Goal: Transaction & Acquisition: Purchase product/service

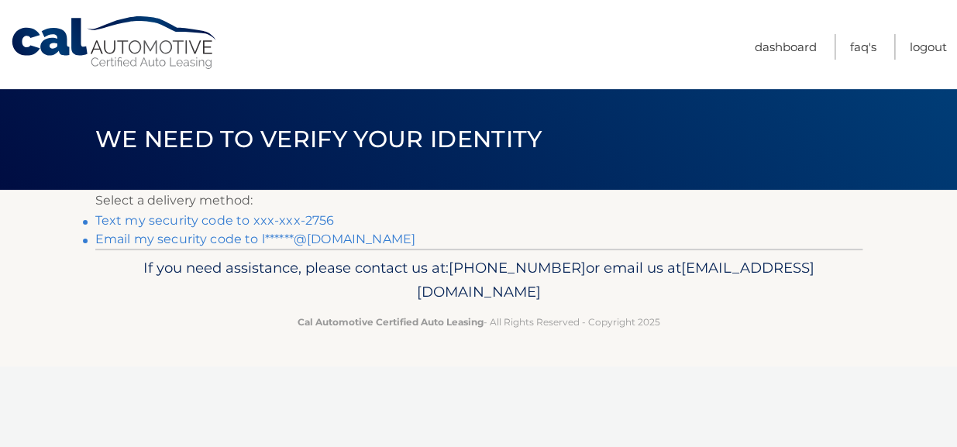
click at [156, 243] on link "Email my security code to l******@comcast.net" at bounding box center [255, 239] width 321 height 15
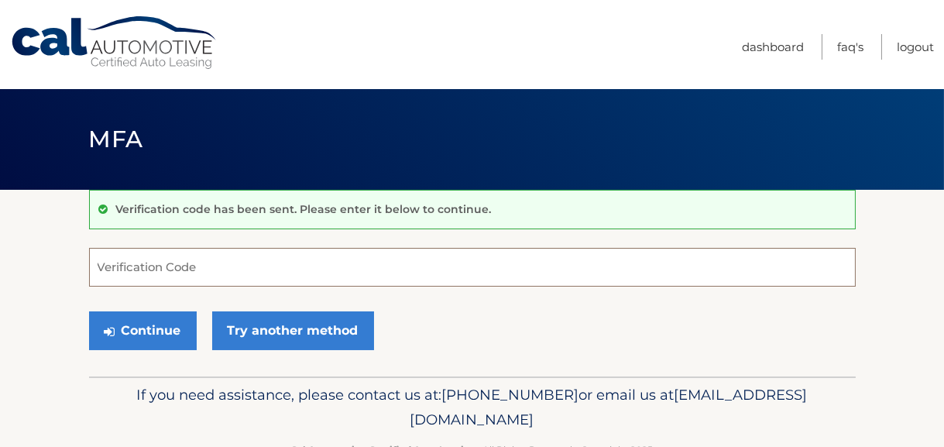
click at [259, 266] on input "Verification Code" at bounding box center [472, 267] width 767 height 39
paste input "531775"
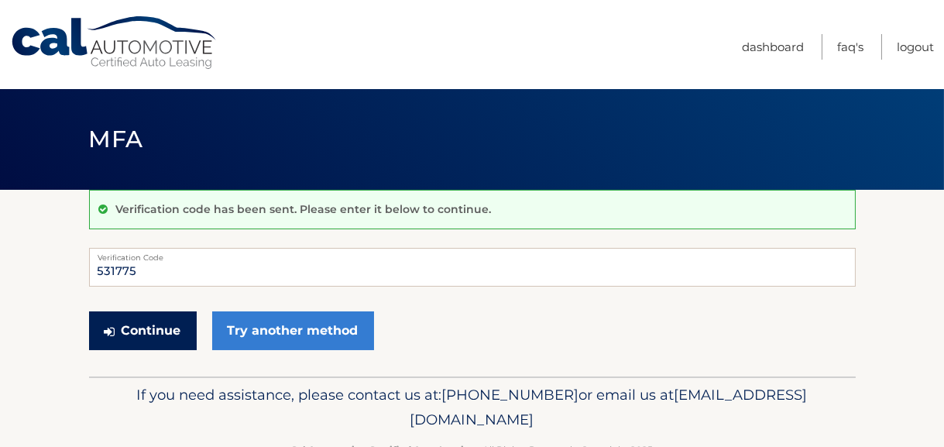
click at [156, 321] on button "Continue" at bounding box center [143, 330] width 108 height 39
click at [136, 274] on input "531775" at bounding box center [472, 267] width 767 height 39
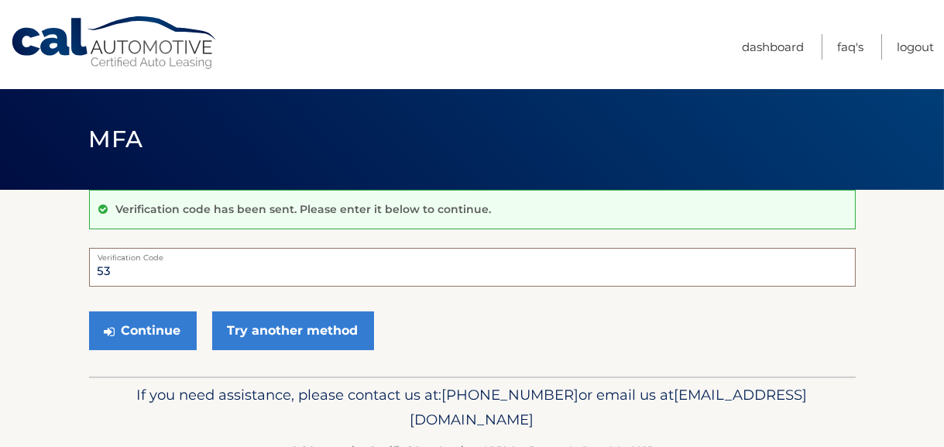
type input "5"
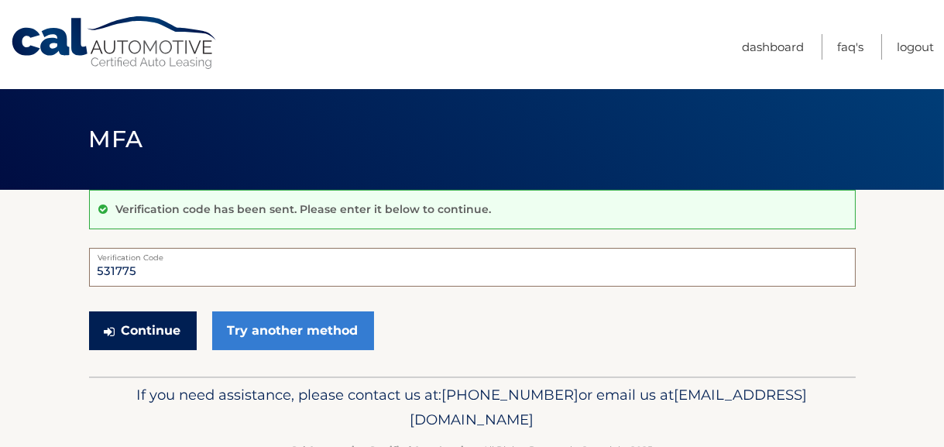
type input "531775"
click at [135, 335] on button "Continue" at bounding box center [143, 330] width 108 height 39
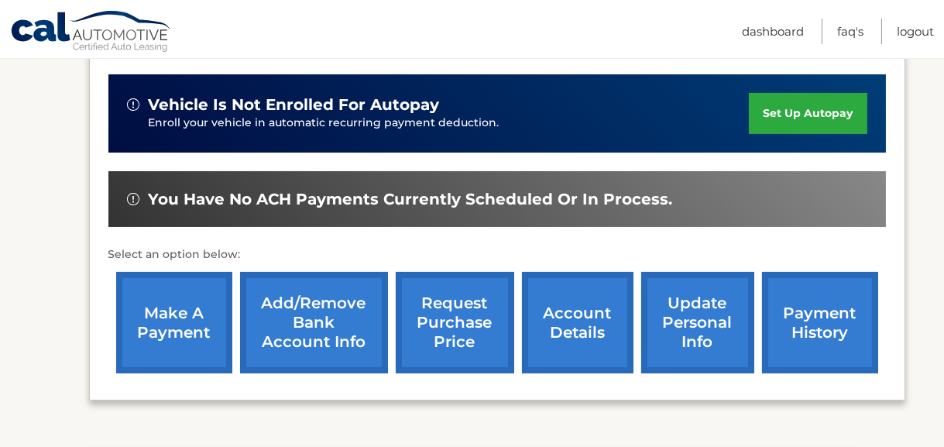
scroll to position [387, 0]
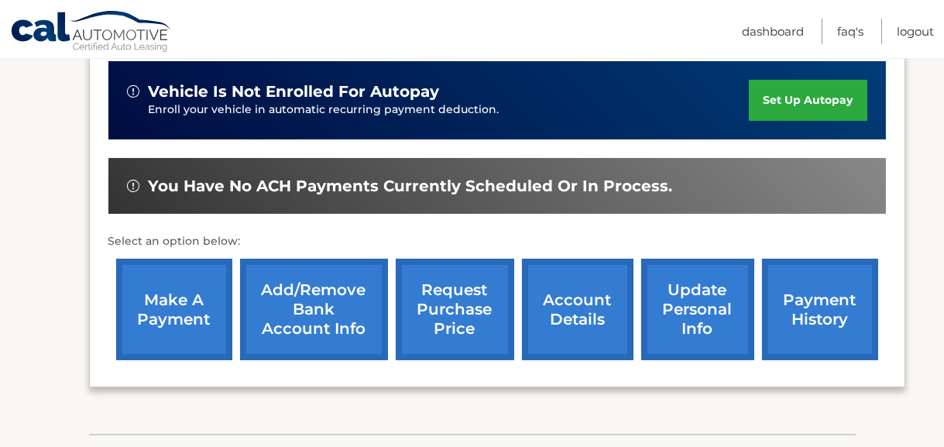
click at [169, 315] on link "make a payment" at bounding box center [174, 309] width 116 height 101
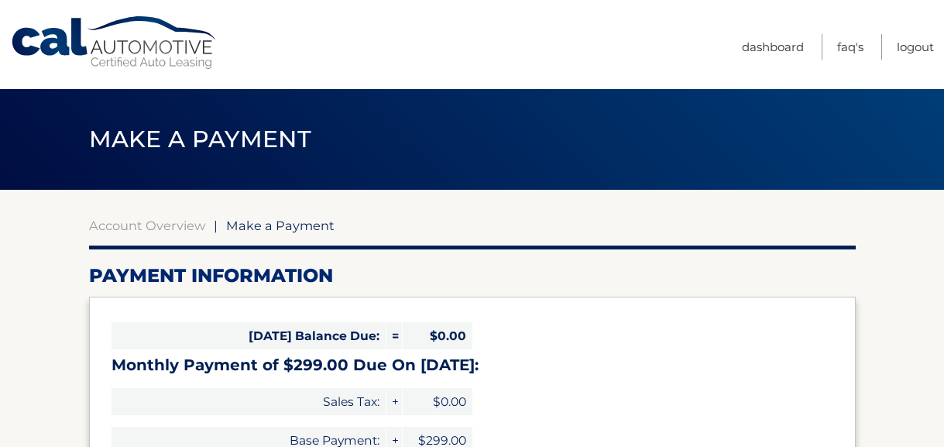
select select "N2E2NTk1YjktODkzOS00OGI0LThhZTgtZjY1ODQxZDBkYzgy"
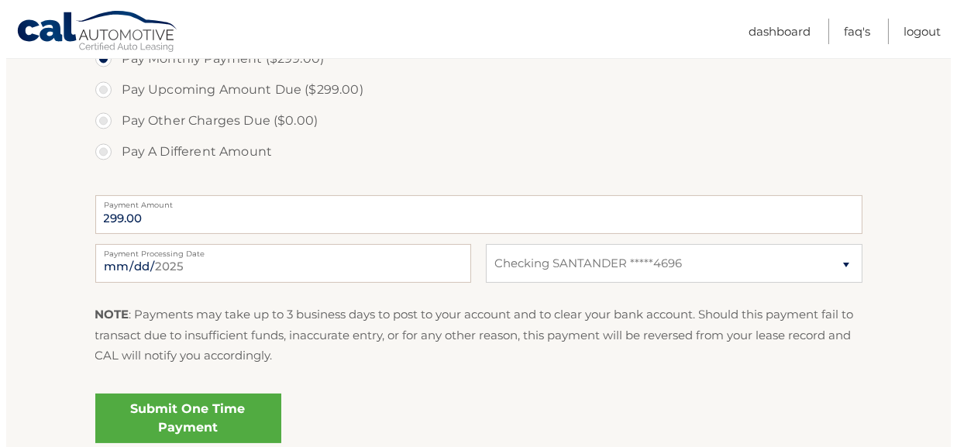
scroll to position [542, 0]
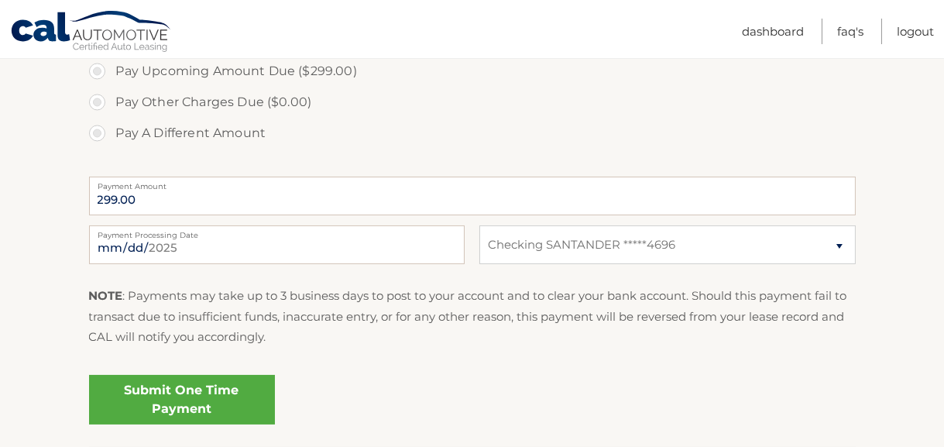
click at [208, 406] on link "Submit One Time Payment" at bounding box center [182, 400] width 186 height 50
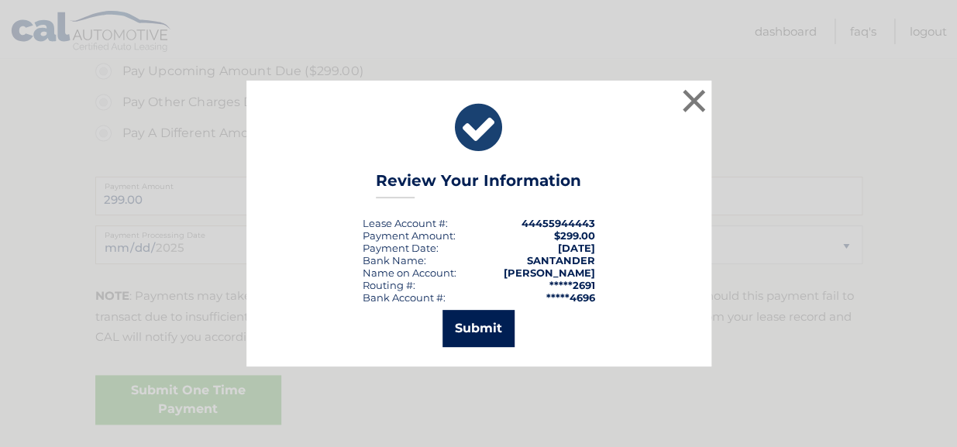
click at [481, 324] on button "Submit" at bounding box center [478, 328] width 72 height 37
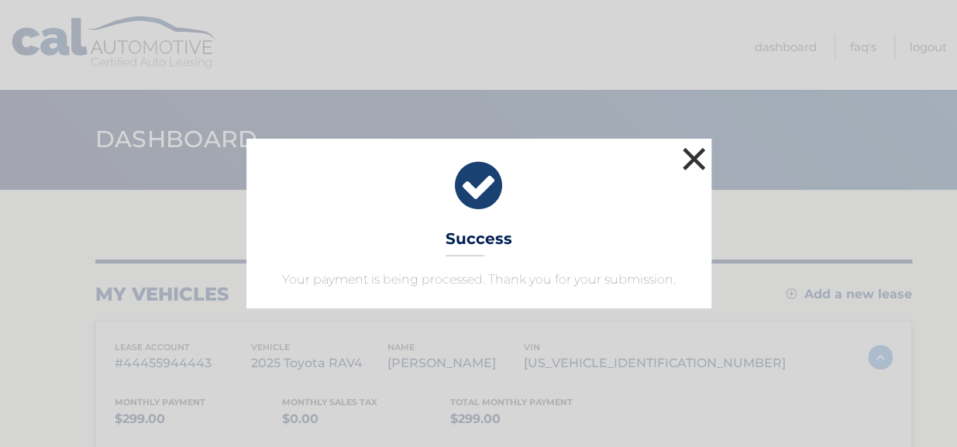
click at [688, 154] on button "×" at bounding box center [693, 158] width 31 height 31
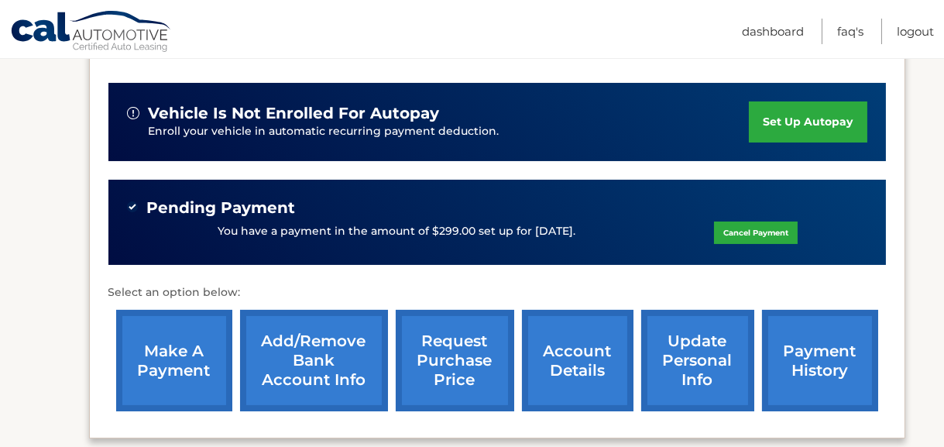
scroll to position [364, 0]
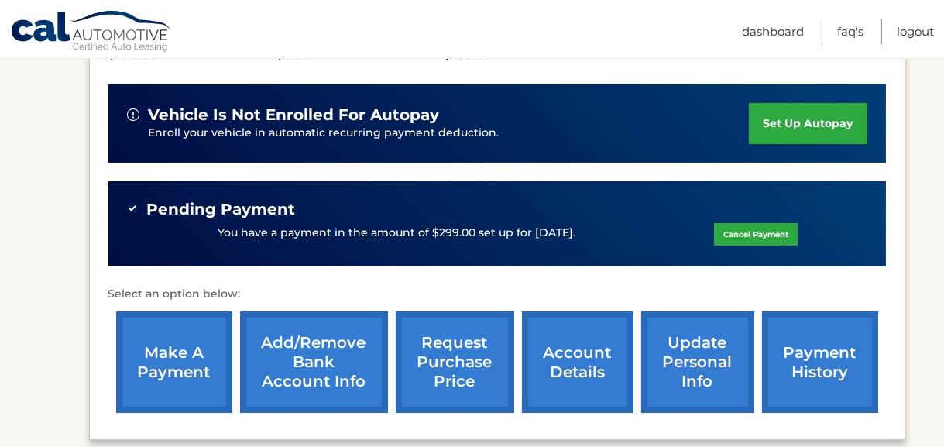
click at [806, 363] on link "payment history" at bounding box center [820, 361] width 116 height 101
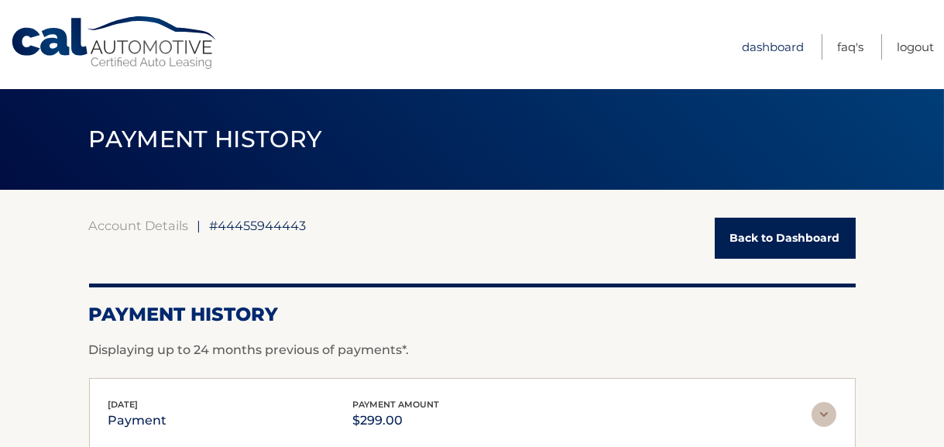
click at [775, 38] on link "Dashboard" at bounding box center [773, 47] width 62 height 26
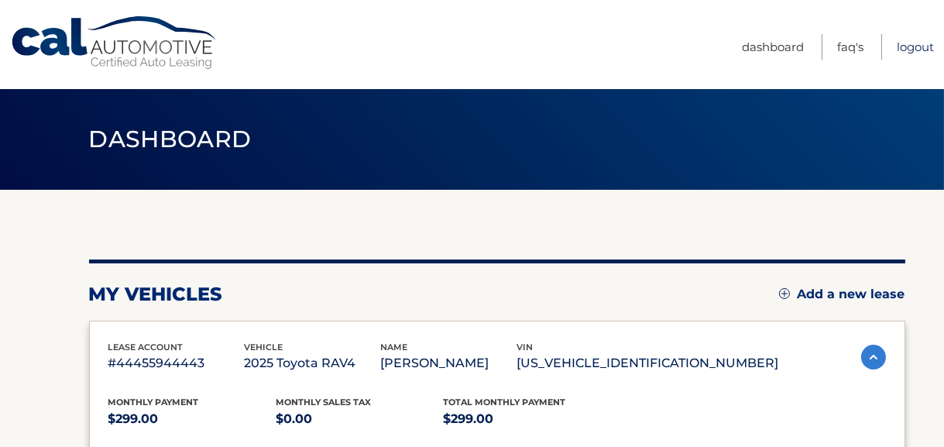
click at [911, 52] on link "Logout" at bounding box center [915, 47] width 37 height 26
